Goal: Find specific page/section: Find specific page/section

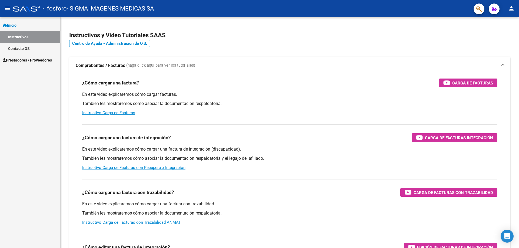
click at [49, 58] on span "Prestadores / Proveedores" at bounding box center [27, 60] width 49 height 6
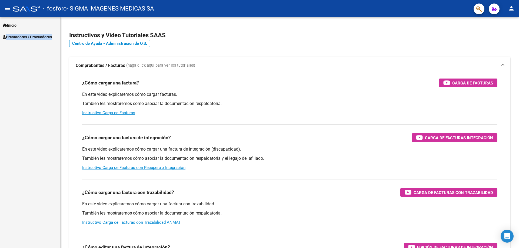
click at [49, 58] on div "Inicio Instructivos Contacto OS Prestadores / Proveedores Facturas - Listado/Ca…" at bounding box center [30, 132] width 60 height 231
click at [40, 35] on span "Prestadores / Proveedores" at bounding box center [27, 37] width 49 height 6
click at [38, 36] on span "Prestadores / Proveedores" at bounding box center [27, 37] width 49 height 6
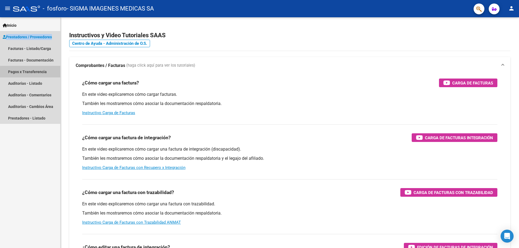
click at [36, 73] on link "Pagos x Transferencia" at bounding box center [30, 72] width 60 height 12
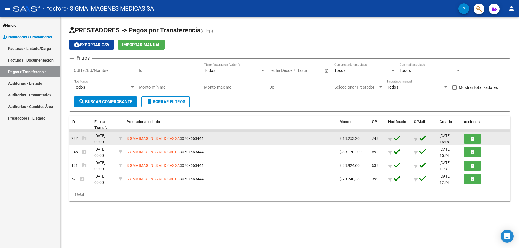
click at [257, 139] on div "SIGMA IMAGENES MEDICAS SA 30707663444" at bounding box center [231, 139] width 209 height 6
click at [266, 139] on div "SIGMA IMAGENES MEDICAS SA 30707663444" at bounding box center [231, 139] width 209 height 6
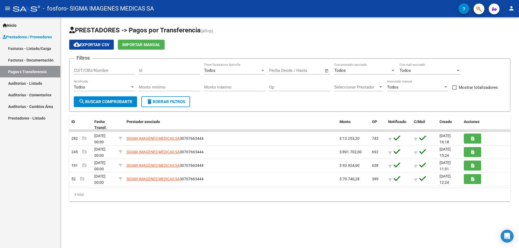
click at [221, 218] on div "PRESTADORES -> Pagos por Transferencia (alt+p) cloud_download Exportar CSV Impo…" at bounding box center [290, 118] width 459 height 202
click at [198, 237] on mat-sidenav-content "PRESTADORES -> Pagos por Transferencia (alt+p) cloud_download Exportar CSV Impo…" at bounding box center [290, 132] width 459 height 231
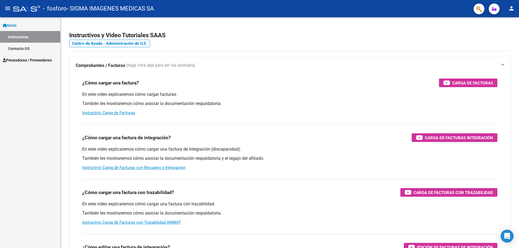
click at [31, 60] on span "Prestadores / Proveedores" at bounding box center [27, 60] width 49 height 6
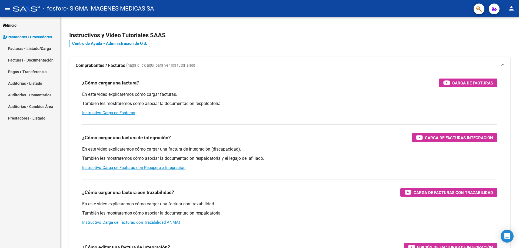
click at [37, 73] on link "Pagos x Transferencia" at bounding box center [30, 72] width 60 height 12
